Goal: Information Seeking & Learning: Find specific fact

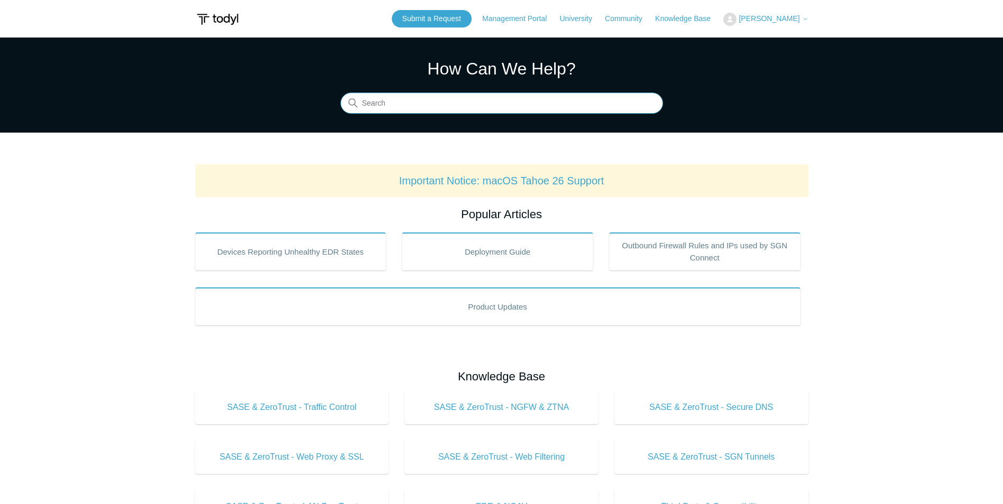
click at [406, 111] on input "Search" at bounding box center [502, 103] width 323 height 21
type input "where are monthly invoices"
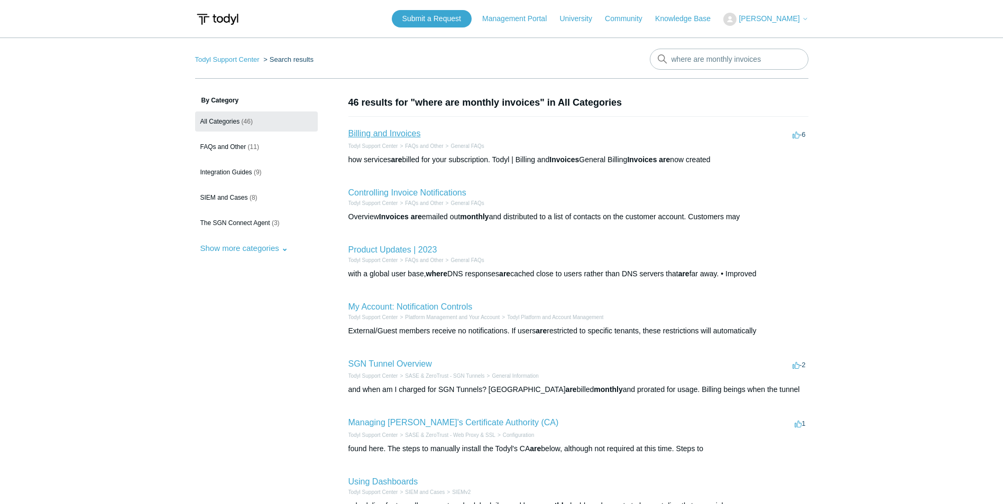
click at [383, 134] on link "Billing and Invoices" at bounding box center [384, 133] width 72 height 9
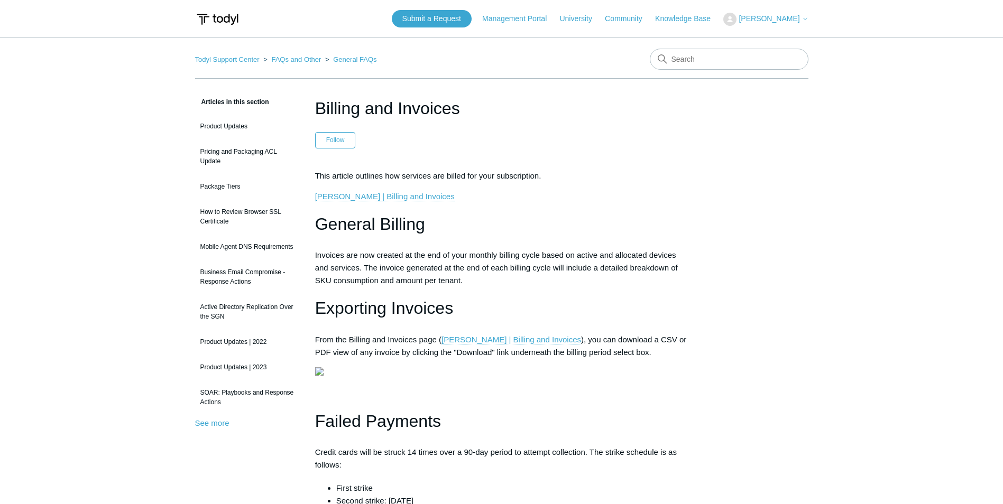
click at [492, 342] on link "[PERSON_NAME] | Billing and Invoices" at bounding box center [512, 340] width 140 height 10
